Goal: Information Seeking & Learning: Check status

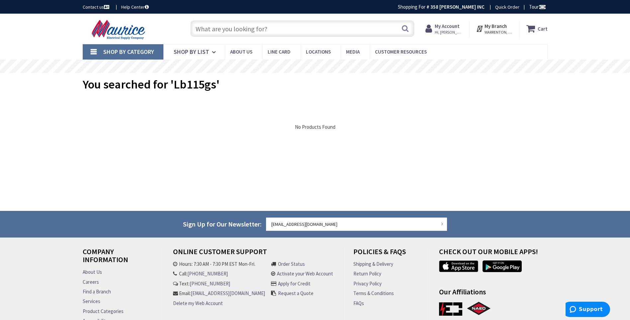
click at [204, 32] on input "text" at bounding box center [302, 28] width 224 height 17
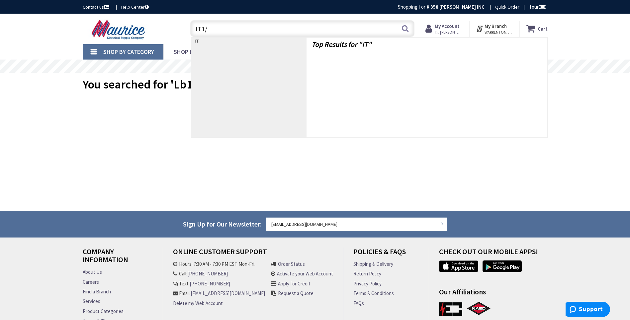
type input "IT1/0"
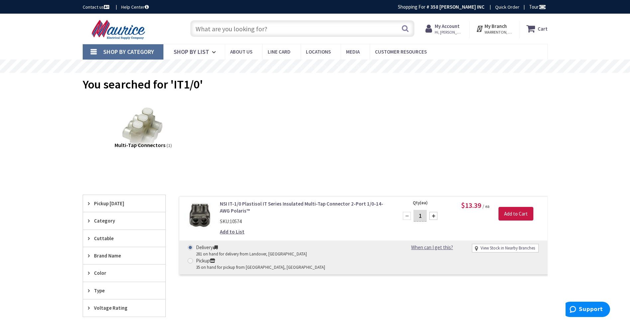
click at [210, 29] on input "text" at bounding box center [302, 28] width 224 height 17
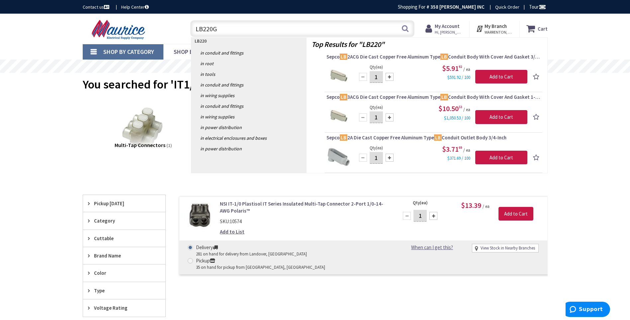
type input "LB220GF"
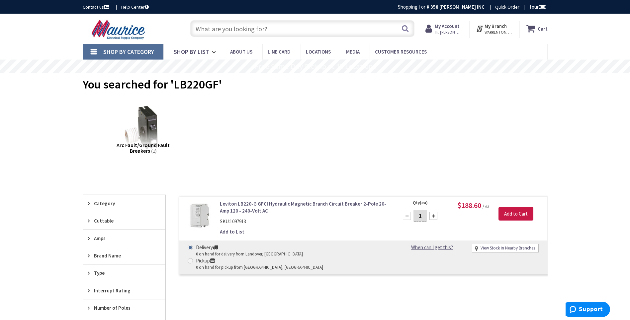
click at [254, 27] on input "text" at bounding box center [302, 28] width 224 height 17
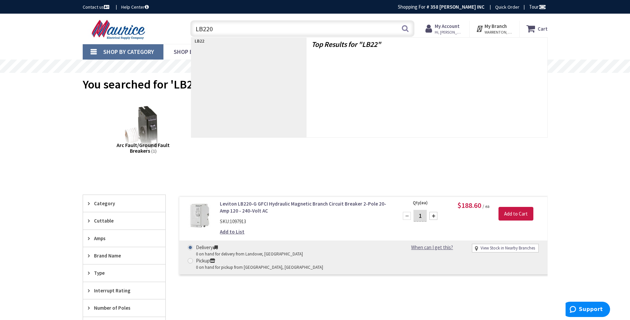
type input "LB220G"
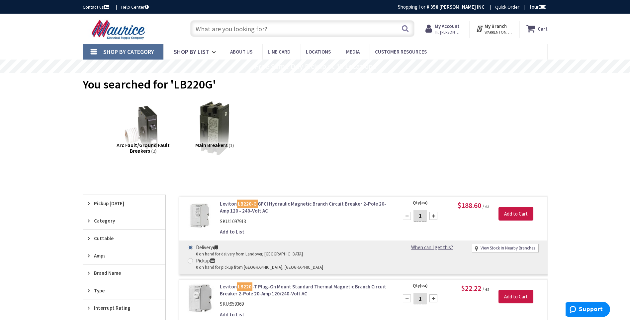
click at [278, 203] on link "Leviton LB220-G GFCI Hydraulic Magnetic Branch Circuit Breaker 2-Pole 20-Amp 12…" at bounding box center [304, 207] width 169 height 14
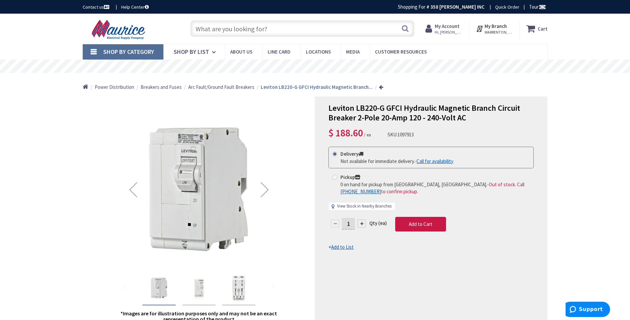
click at [364, 206] on link "View Stock in Nearby Branches" at bounding box center [364, 206] width 54 height 6
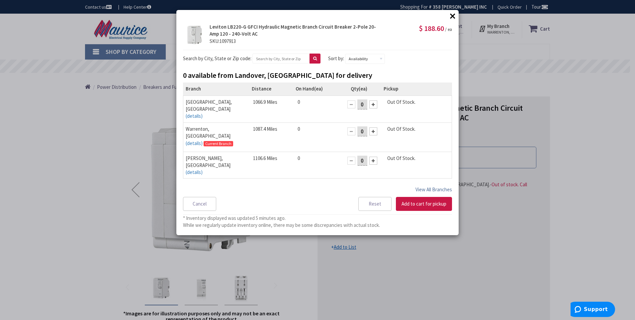
click at [439, 190] on button "View All Branches" at bounding box center [433, 189] width 37 height 9
select select "data-availability"
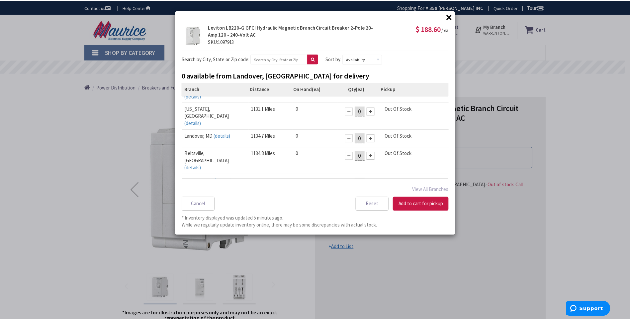
scroll to position [185, 0]
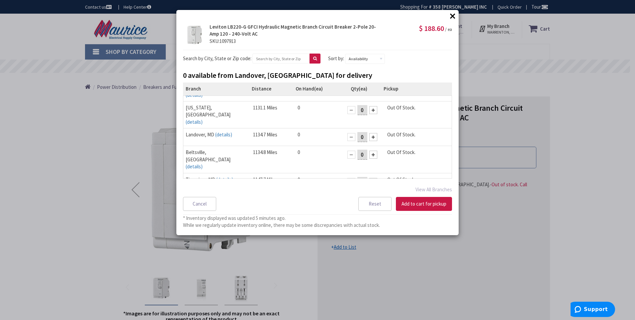
click at [454, 16] on button "×" at bounding box center [453, 16] width 10 height 10
